Goal: Task Accomplishment & Management: Manage account settings

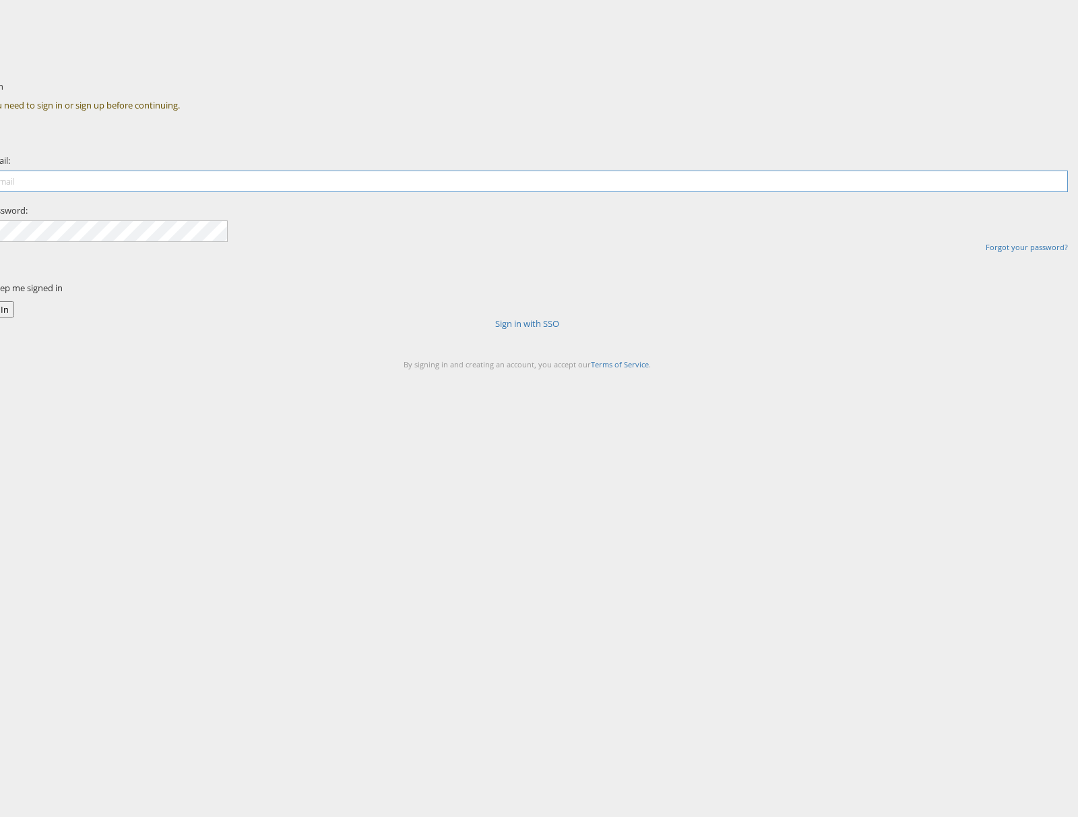
click at [483, 192] on input "email" at bounding box center [528, 181] width 1082 height 22
type input "[PERSON_NAME][EMAIL_ADDRESS][PERSON_NAME][DOMAIN_NAME]"
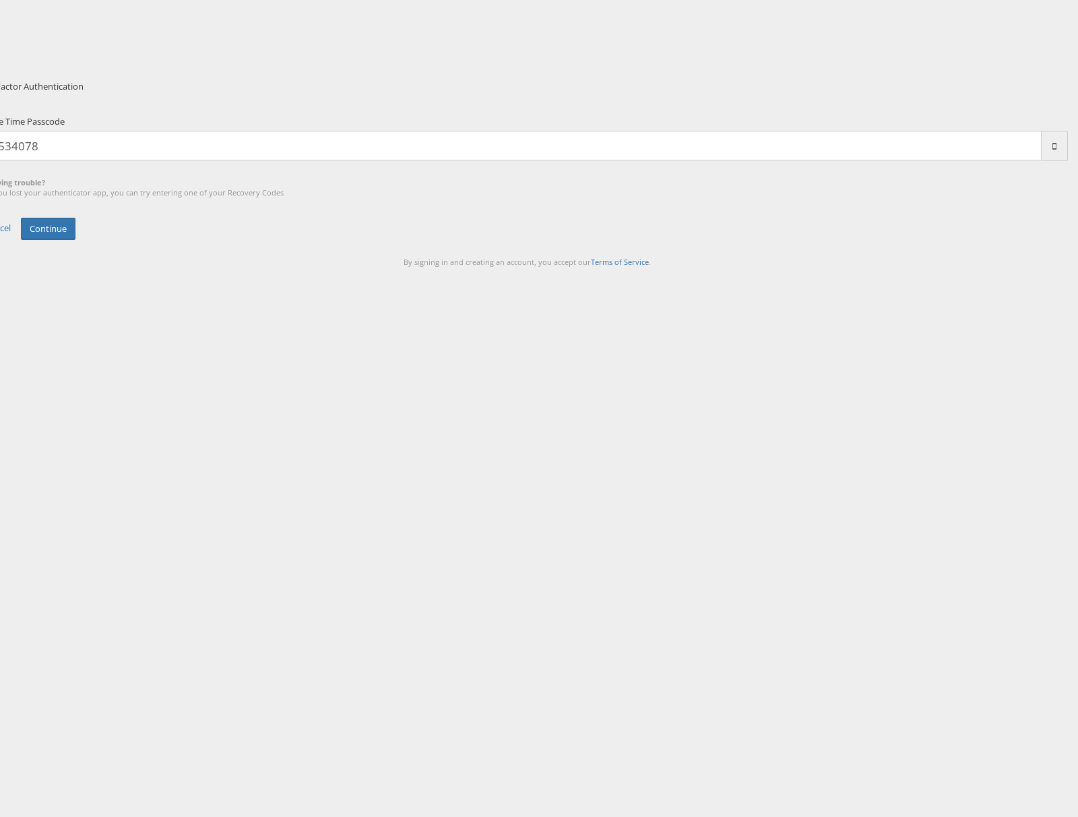
type input "534078"
click at [21, 218] on button "Continue" at bounding box center [48, 229] width 55 height 22
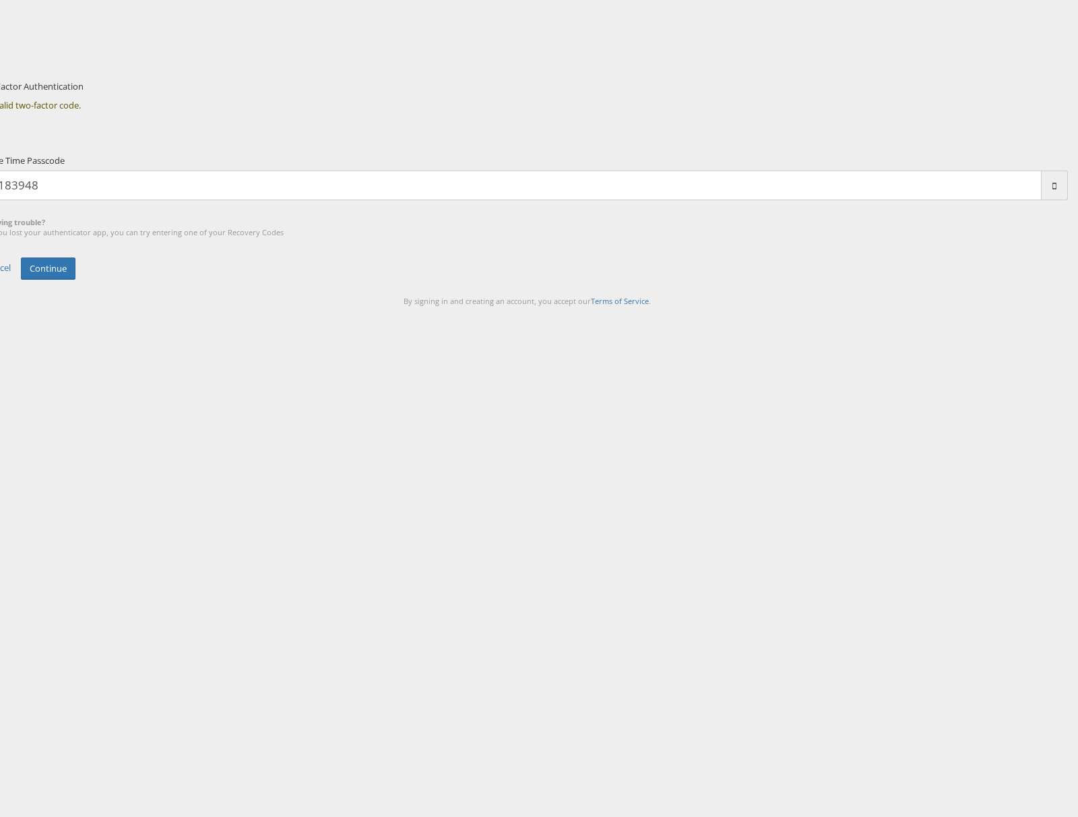
type input "183948"
click at [21, 257] on button "Continue" at bounding box center [48, 268] width 55 height 22
